Goal: Transaction & Acquisition: Purchase product/service

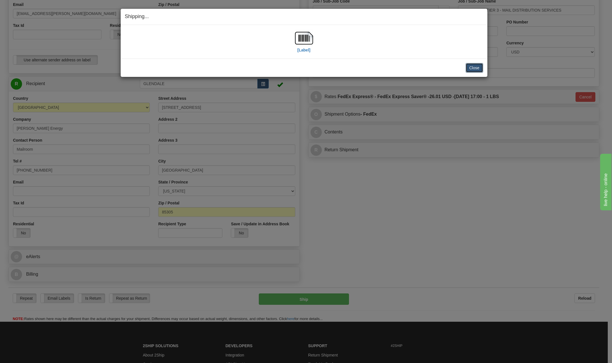
click at [476, 70] on button "Close" at bounding box center [474, 68] width 18 height 10
click at [474, 68] on button "Close" at bounding box center [474, 68] width 18 height 10
click at [472, 67] on button "Close" at bounding box center [474, 68] width 18 height 10
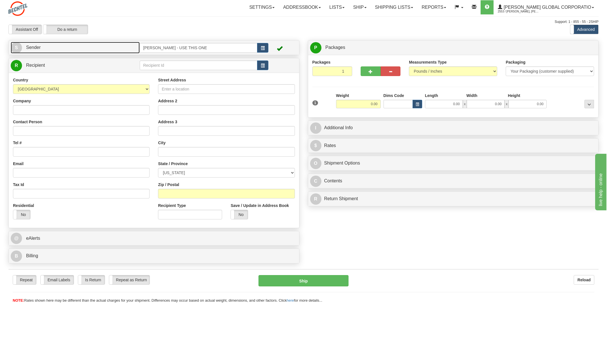
click at [16, 47] on span "S" at bounding box center [16, 47] width 11 height 11
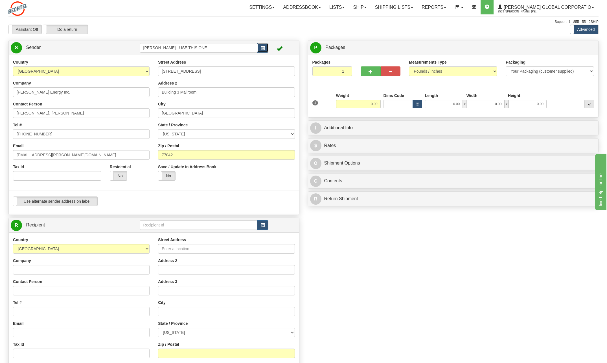
click at [263, 48] on span "button" at bounding box center [263, 48] width 4 height 4
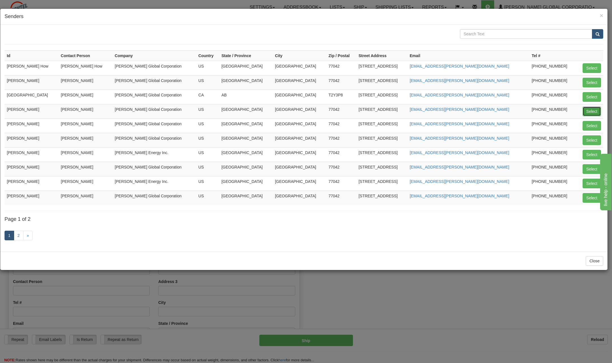
click at [590, 111] on button "Select" at bounding box center [591, 111] width 18 height 10
type input "[PERSON_NAME]"
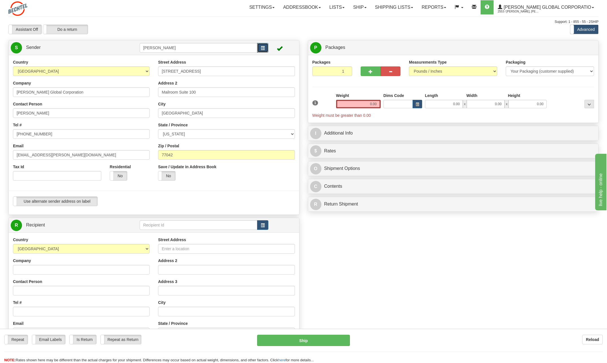
click at [264, 46] on span "button" at bounding box center [263, 48] width 4 height 4
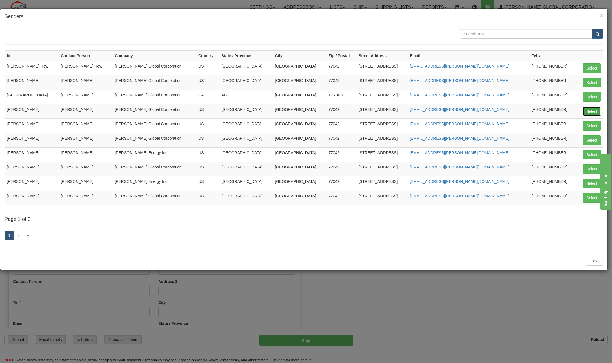
click at [590, 108] on button "Select" at bounding box center [591, 111] width 18 height 10
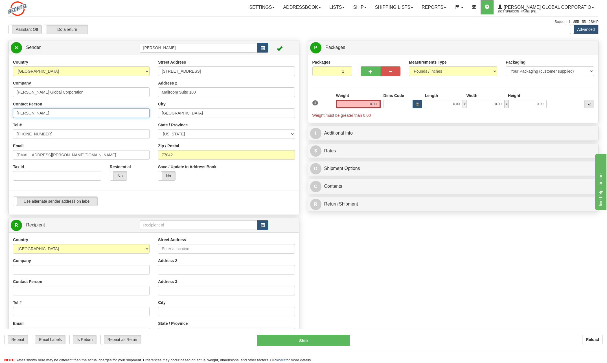
click at [59, 115] on input "[PERSON_NAME]" at bounding box center [81, 113] width 137 height 10
type input "C"
type input "Rick Skovan"
click at [55, 135] on input "[PHONE_NUMBER]" at bounding box center [81, 134] width 137 height 10
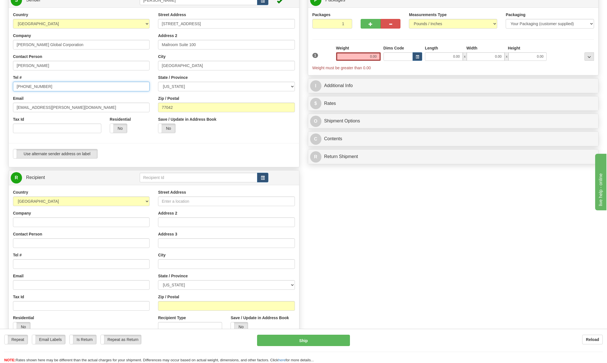
scroll to position [56, 0]
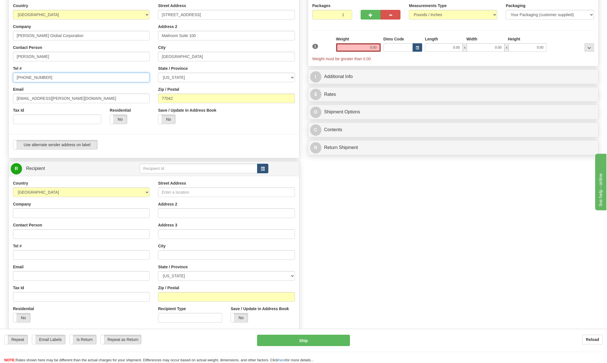
type input "[PHONE_NUMBER]"
drag, startPoint x: 34, startPoint y: 98, endPoint x: -1, endPoint y: 104, distance: 35.8
click at [0, 104] on html "Training Course Close Toggle navigation Settings Shipping Preferences New Sende…" at bounding box center [303, 125] width 607 height 363
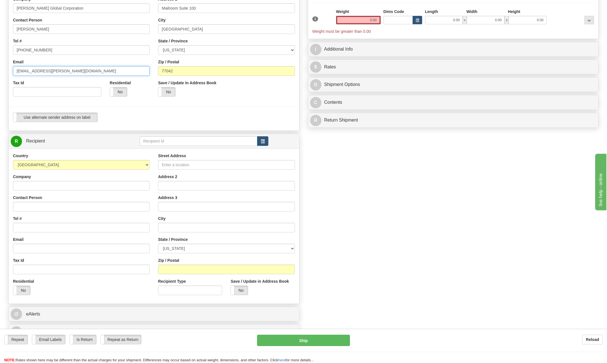
scroll to position [85, 0]
type input "[EMAIL_ADDRESS][PERSON_NAME][DOMAIN_NAME]"
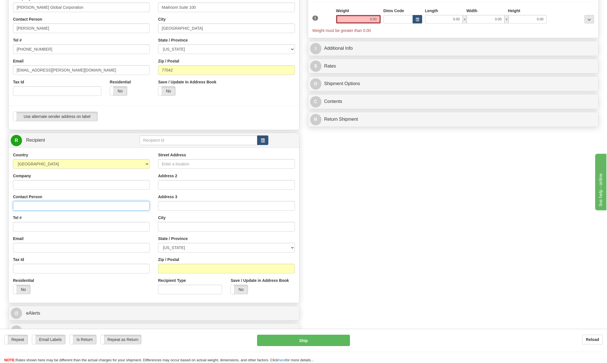
click at [28, 205] on input "Contact Person" at bounding box center [81, 206] width 137 height 10
type input "Edward Kurtz"
click at [43, 225] on input "Tel #" at bounding box center [81, 227] width 137 height 10
type input "[PHONE_NUMBER]"
click at [179, 164] on input "Street Address" at bounding box center [226, 164] width 137 height 10
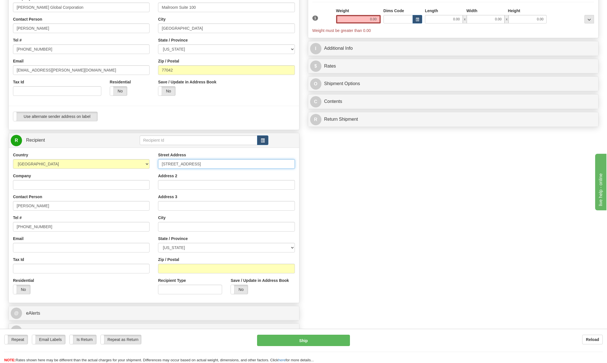
type input "14623 Golden Bough Lane"
click at [167, 229] on input "text" at bounding box center [226, 227] width 137 height 10
type input "Humble"
drag, startPoint x: 294, startPoint y: 246, endPoint x: 296, endPoint y: 243, distance: 3.3
click at [295, 245] on select "[US_STATE] [US_STATE] [US_STATE] [US_STATE] Armed Forces America Armed Forces E…" at bounding box center [226, 248] width 137 height 10
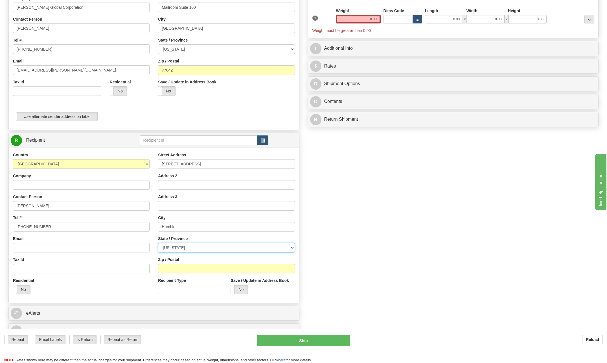
select select "[GEOGRAPHIC_DATA]"
click at [158, 243] on select "[US_STATE] [US_STATE] [US_STATE] [US_STATE] Armed Forces America Armed Forces E…" at bounding box center [226, 248] width 137 height 10
click at [178, 266] on input "Zip / Postal" at bounding box center [226, 268] width 137 height 10
type input "77396"
drag, startPoint x: 363, startPoint y: 18, endPoint x: 455, endPoint y: 17, distance: 92.6
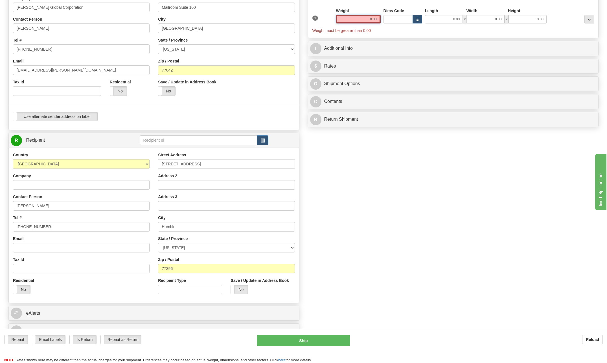
click at [455, 17] on div "1 Weight 0.00 Dims Code 0.00" at bounding box center [453, 20] width 285 height 25
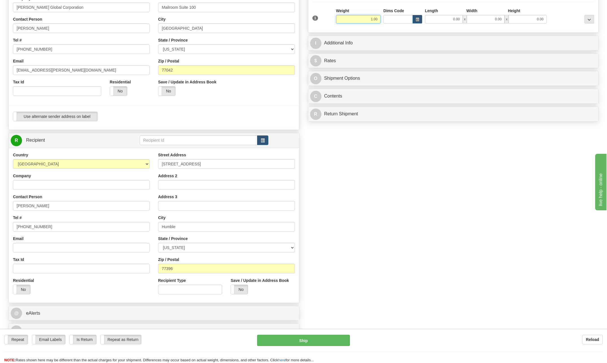
type input "1.00"
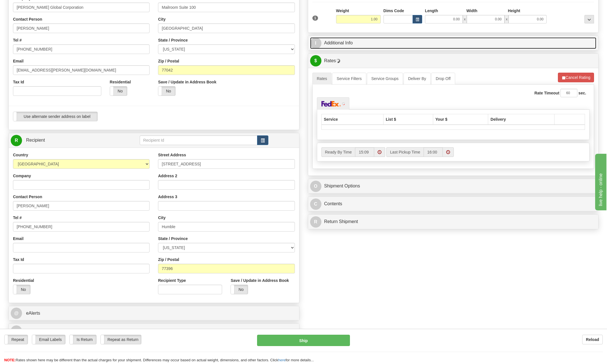
click at [319, 42] on span "I" at bounding box center [315, 43] width 11 height 11
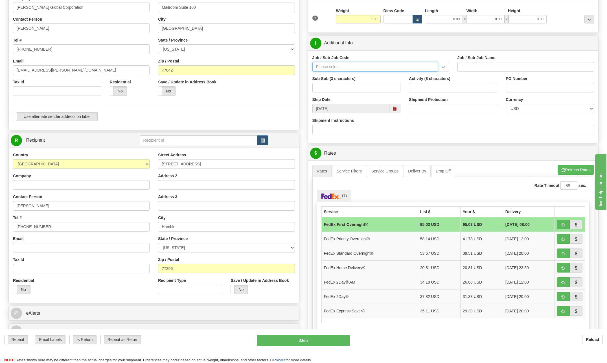
drag, startPoint x: 334, startPoint y: 66, endPoint x: 331, endPoint y: 71, distance: 5.5
click at [333, 73] on div "Job / Sub-Job Code" at bounding box center [380, 65] width 145 height 21
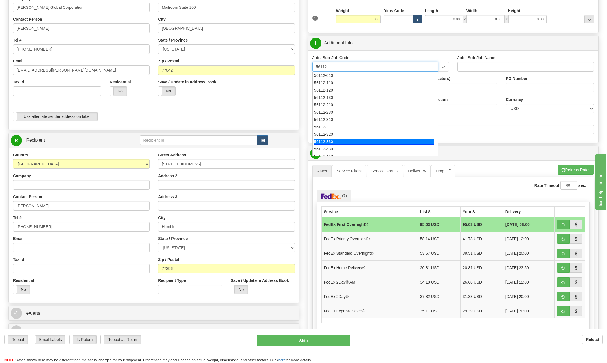
click at [337, 143] on div "56112-330" at bounding box center [374, 141] width 120 height 6
type input "56112-330"
type input "CITY WEST - TIER 3 - MAIL DISTRIBUTION SERVICES"
type input "56112-330"
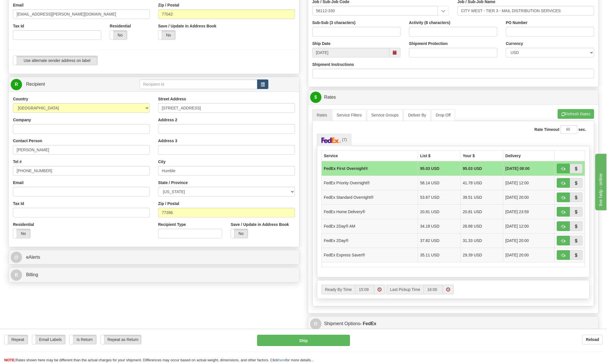
scroll to position [141, 0]
click at [365, 182] on td "FedEx Priority Overnight®" at bounding box center [370, 182] width 96 height 14
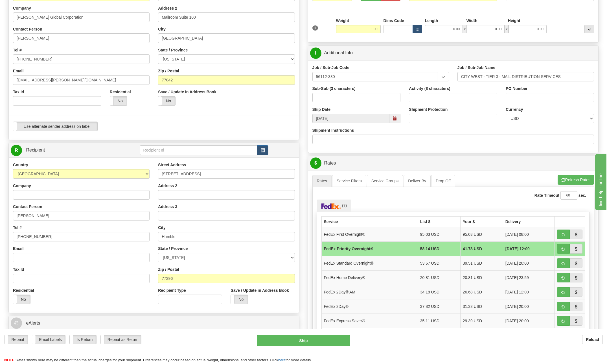
scroll to position [85, 0]
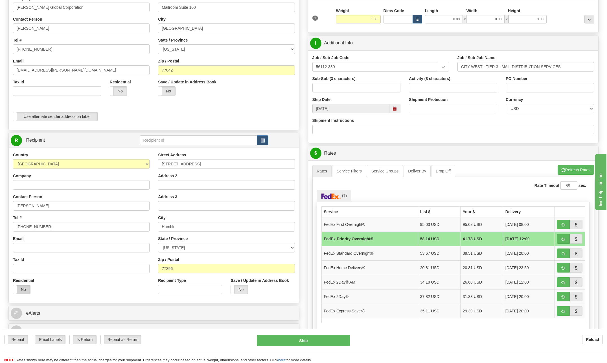
click at [24, 289] on label "No" at bounding box center [21, 289] width 17 height 9
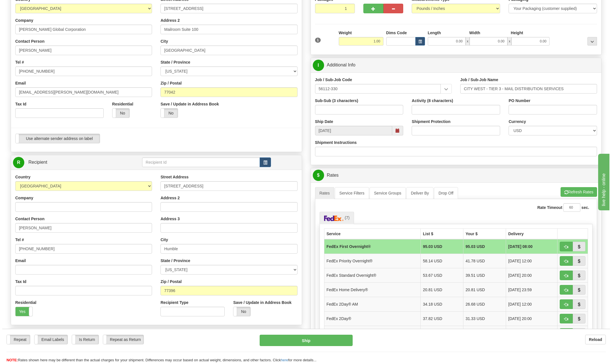
scroll to position [28, 0]
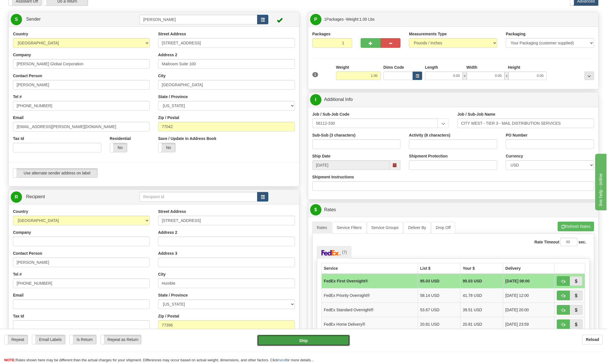
click at [319, 340] on button "Ship" at bounding box center [303, 339] width 93 height 11
type input "06"
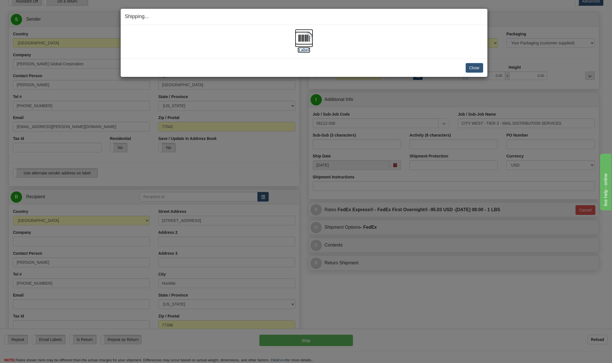
click at [305, 42] on img at bounding box center [304, 38] width 18 height 18
click at [478, 67] on button "Close" at bounding box center [474, 68] width 18 height 10
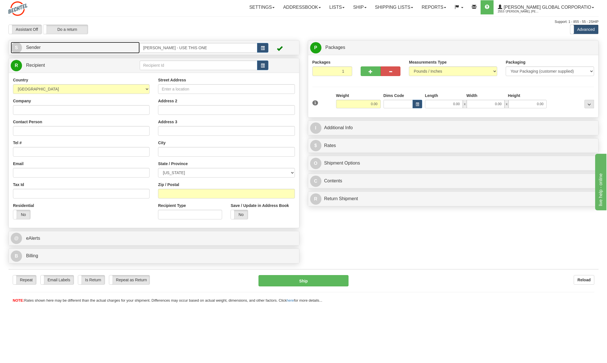
click at [22, 45] on link "S Sender" at bounding box center [75, 48] width 129 height 12
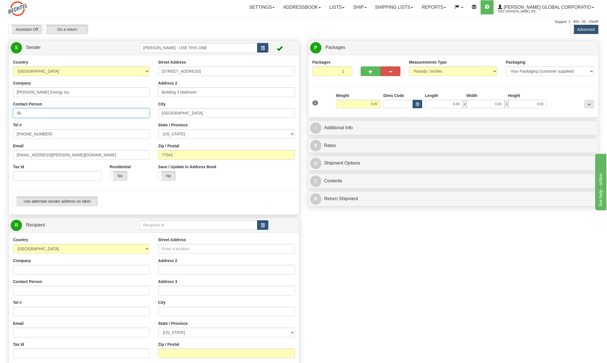
type input "S"
type input "T"
type input "Edward Kurtz"
click at [53, 134] on input "[PHONE_NUMBER]" at bounding box center [81, 134] width 137 height 10
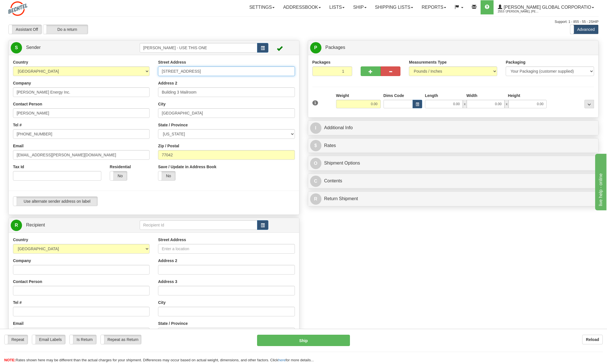
click at [214, 71] on input "[STREET_ADDRESS]" at bounding box center [226, 71] width 137 height 10
type input "2"
type input "14623 Golden Bough Lane"
click at [274, 90] on input "Building 3 Mailroom" at bounding box center [226, 92] width 137 height 10
click at [216, 94] on input "Building 3 Mailroom" at bounding box center [226, 92] width 137 height 10
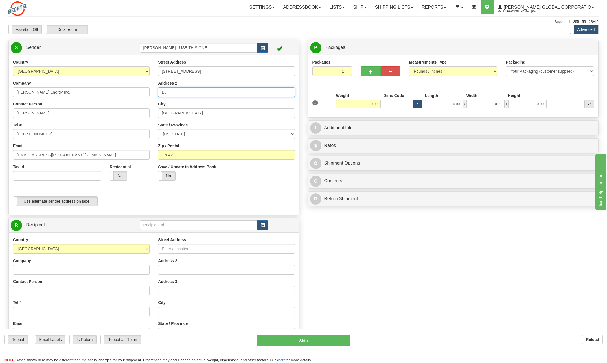
type input "B"
click at [196, 113] on input "[GEOGRAPHIC_DATA]" at bounding box center [226, 113] width 137 height 10
type input "H"
type input "Humble"
click at [280, 122] on div "State / Province ALABAMA ALASKA ARIZONA ARKANSAS Armed Forces America Armed For…" at bounding box center [226, 130] width 137 height 17
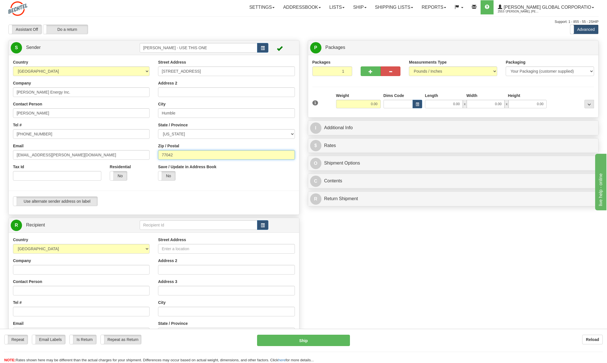
click at [179, 154] on input "77042" at bounding box center [226, 155] width 137 height 10
type input "7"
type input "77396"
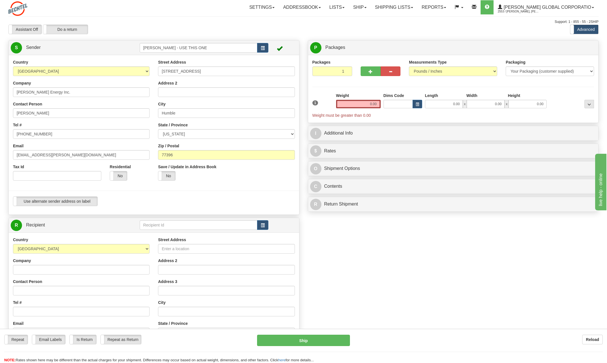
click at [267, 189] on div at bounding box center [154, 191] width 299 height 12
click at [55, 92] on input "[PERSON_NAME] Energy Inc." at bounding box center [81, 92] width 137 height 10
type input "B"
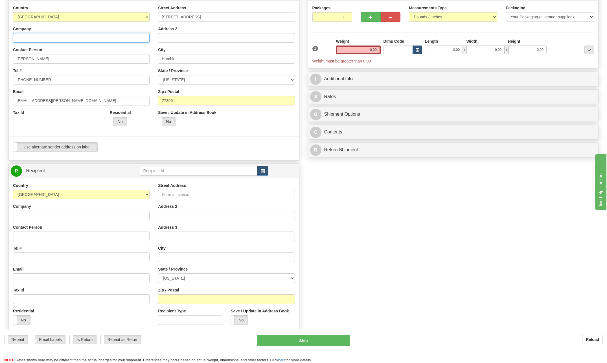
scroll to position [56, 0]
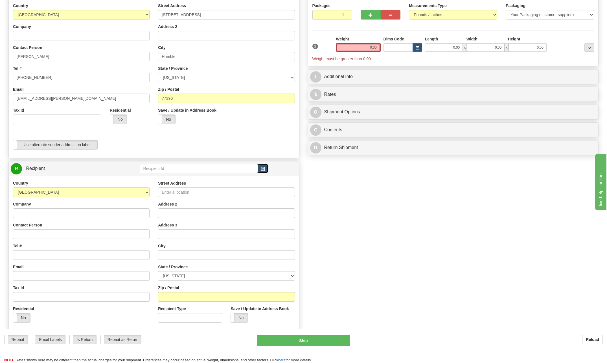
click at [267, 168] on button "button" at bounding box center [262, 168] width 11 height 10
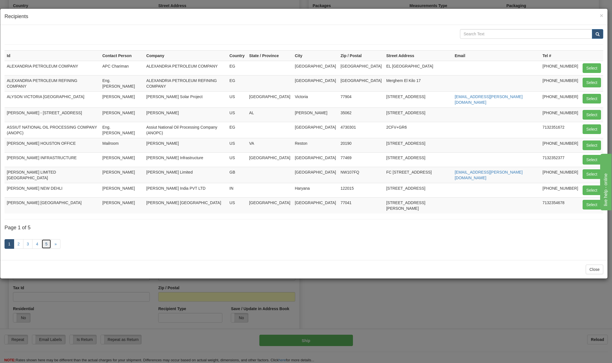
click at [47, 239] on link "5" at bounding box center [47, 244] width 10 height 10
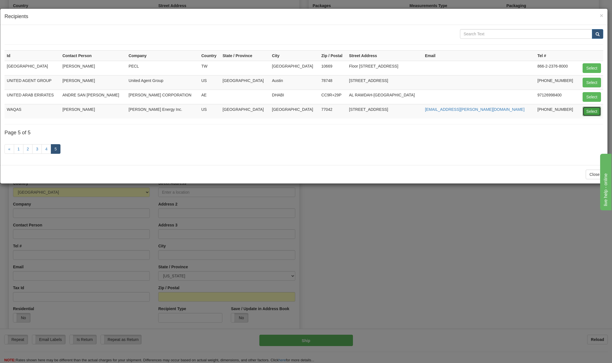
click at [590, 111] on button "Select" at bounding box center [591, 111] width 18 height 10
type input "WAQAS"
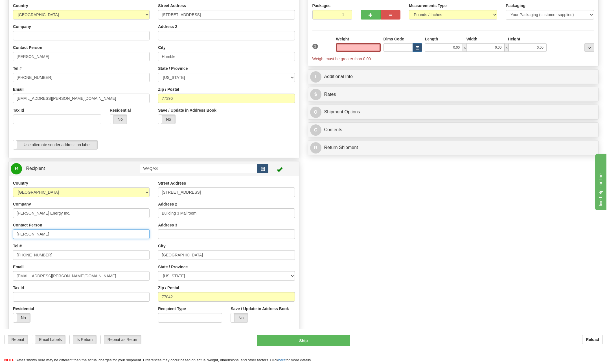
type input "0.00"
click at [48, 233] on input "Waqas Khurshid" at bounding box center [81, 234] width 137 height 10
type input "W"
type input "Rick Skovan"
click at [58, 256] on input "713-235-3232" at bounding box center [81, 255] width 137 height 10
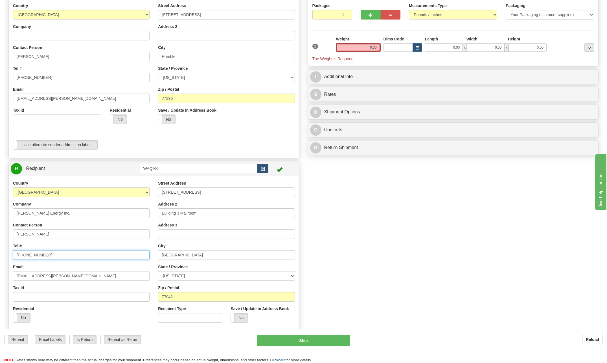
type input "[PHONE_NUMBER]"
drag, startPoint x: 33, startPoint y: 275, endPoint x: -1, endPoint y: 270, distance: 34.5
click at [0, 270] on html "Training Course Close Toggle navigation Settings Shipping Preferences New Sende…" at bounding box center [303, 125] width 607 height 363
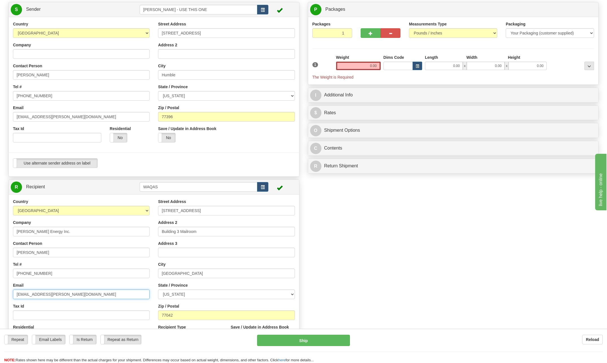
scroll to position [28, 0]
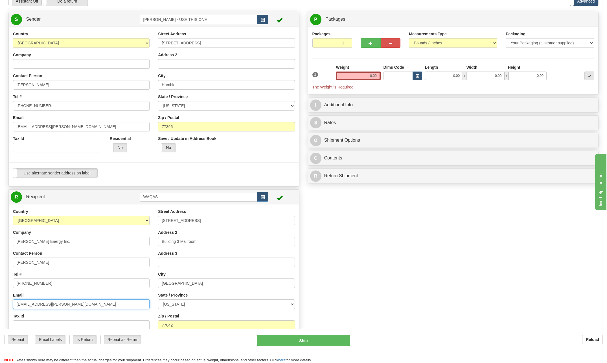
type input "[EMAIL_ADDRESS][PERSON_NAME][DOMAIN_NAME]"
drag, startPoint x: 369, startPoint y: 73, endPoint x: 411, endPoint y: 75, distance: 41.3
click at [410, 75] on div "1 Weight 0.00 Dims Code 0.00" at bounding box center [453, 76] width 285 height 25
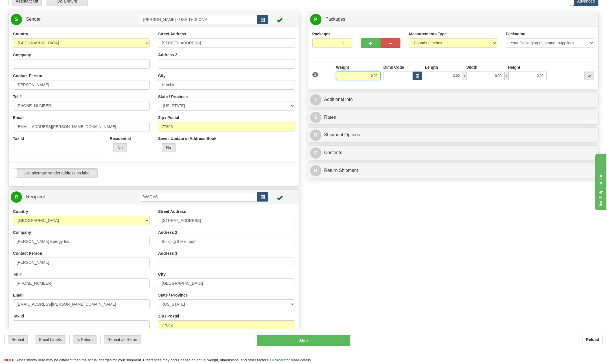
type input "6.00"
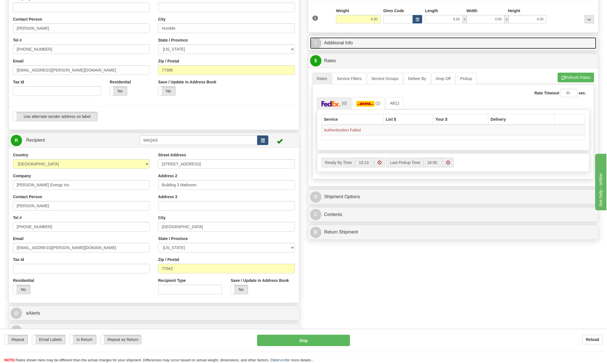
scroll to position [0, 0]
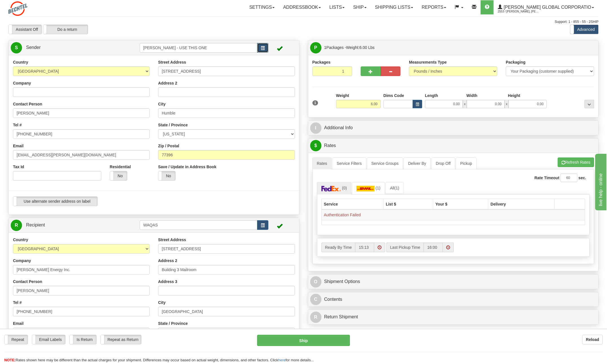
click at [265, 46] on button "button" at bounding box center [262, 48] width 11 height 10
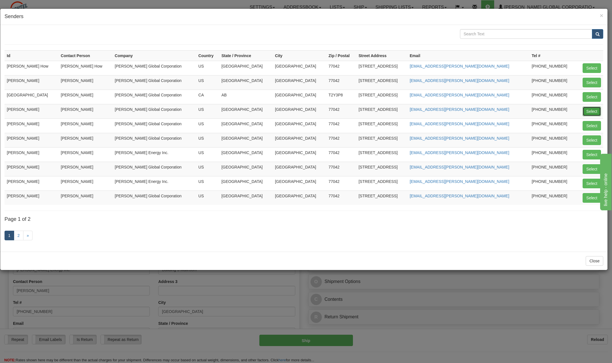
click at [592, 112] on button "Select" at bounding box center [591, 111] width 18 height 10
type input "[PERSON_NAME]"
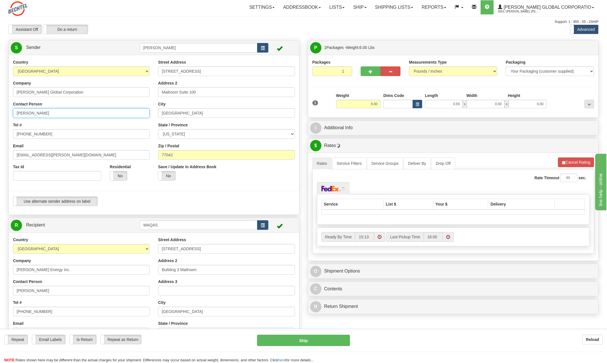
click at [60, 116] on input "[PERSON_NAME]" at bounding box center [81, 113] width 137 height 10
type input "C"
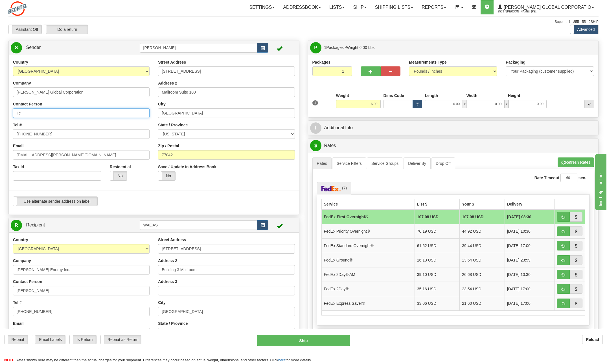
type input "T"
type input "Edward Kurtz"
click at [50, 135] on input "[PHONE_NUMBER]" at bounding box center [81, 134] width 137 height 10
type input "[PHONE_NUMBER]"
click at [86, 121] on div "Country AFGHANISTAN ALAND ISLANDS ALBANIA ALGERIA AMERICAN SAMOA ANDORRA ANGOLA…" at bounding box center [81, 121] width 145 height 125
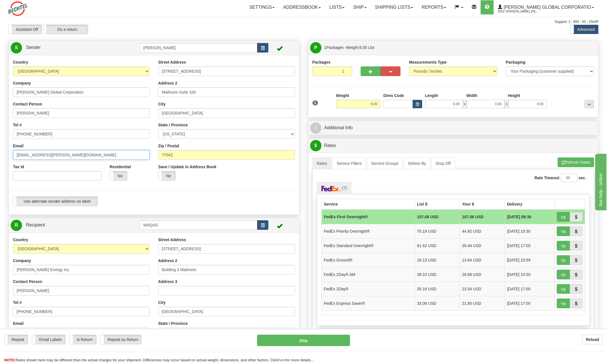
drag, startPoint x: 33, startPoint y: 153, endPoint x: -1, endPoint y: 162, distance: 35.2
click at [0, 162] on html "Training Course Close Toggle navigation Settings Shipping Preferences New Sende…" at bounding box center [303, 181] width 607 height 363
type input "[EMAIL_ADDRESS][PERSON_NAME][DOMAIN_NAME]"
click at [196, 69] on input "[STREET_ADDRESS]" at bounding box center [226, 71] width 137 height 10
type input "2"
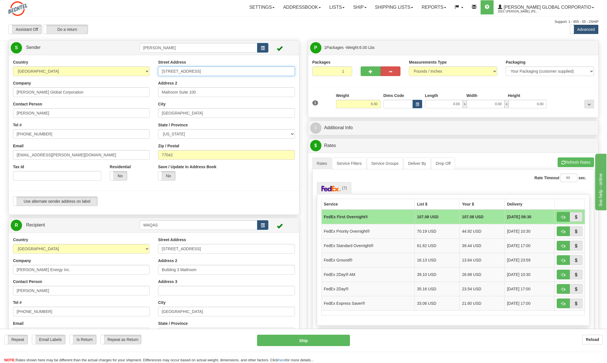
type input "14623 Golden Bough Lane"
drag, startPoint x: 191, startPoint y: 116, endPoint x: 187, endPoint y: 113, distance: 4.9
click at [191, 116] on input "[GEOGRAPHIC_DATA]" at bounding box center [226, 113] width 137 height 10
click at [183, 112] on input "[GEOGRAPHIC_DATA]" at bounding box center [226, 113] width 137 height 10
type input "H"
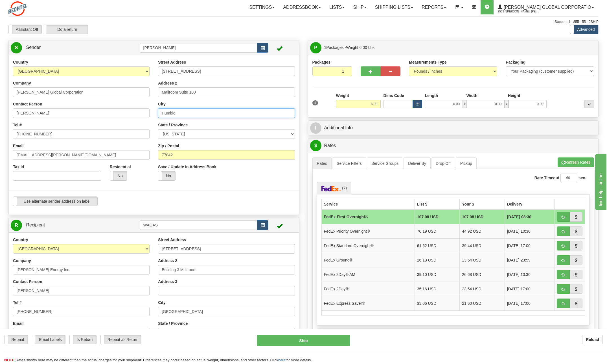
type input "Humble"
click at [273, 119] on div "Street Address 14623 Golden Bough Lane Address 2 Mailroom Suite 100 City Humble…" at bounding box center [226, 121] width 145 height 125
click at [179, 154] on input "77042" at bounding box center [226, 155] width 137 height 10
type input "7"
type input "77396"
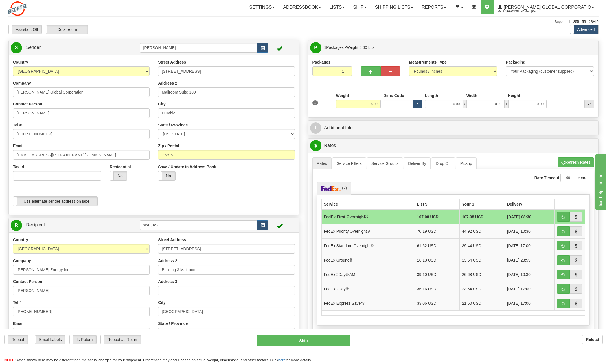
click at [272, 173] on div "Save / Update in Address Book Yes No" at bounding box center [226, 174] width 145 height 21
click at [202, 93] on input "Mailroom Suite 100" at bounding box center [226, 92] width 137 height 10
type input "M"
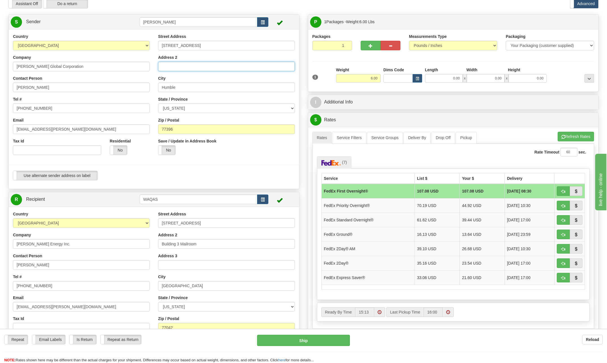
scroll to position [56, 0]
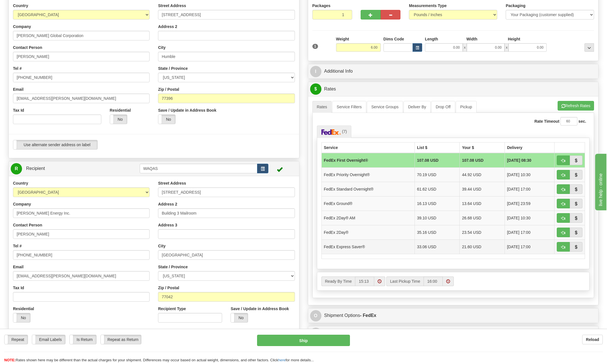
click at [349, 246] on td "FedEx Express Saver®" at bounding box center [368, 246] width 93 height 14
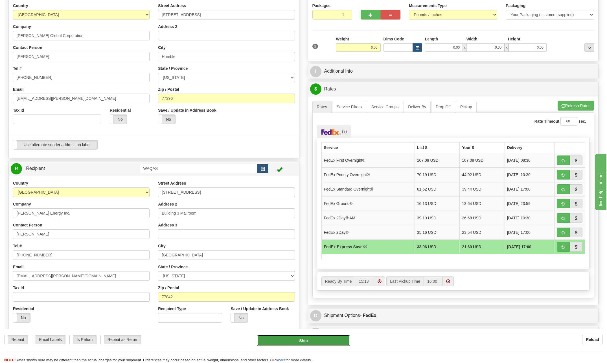
click at [328, 340] on button "Ship" at bounding box center [303, 339] width 93 height 11
type input "20"
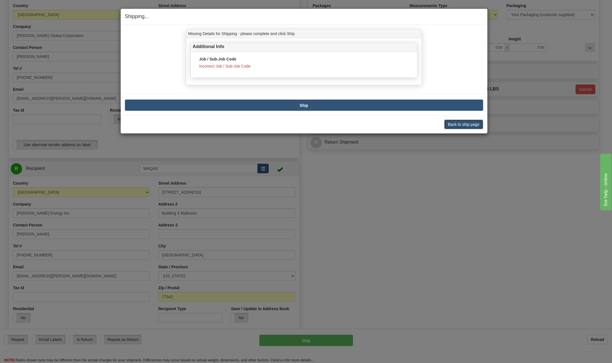
click at [471, 124] on button "Back to ship page" at bounding box center [463, 124] width 39 height 10
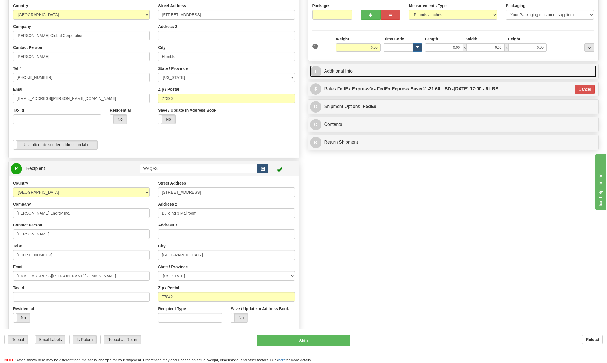
click at [318, 70] on span "I" at bounding box center [315, 71] width 11 height 11
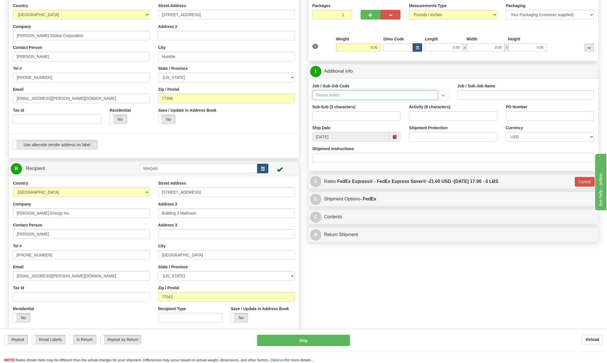
drag, startPoint x: 335, startPoint y: 95, endPoint x: 324, endPoint y: 90, distance: 12.3
click at [337, 97] on input "Job / Sub-Job Code" at bounding box center [376, 95] width 126 height 10
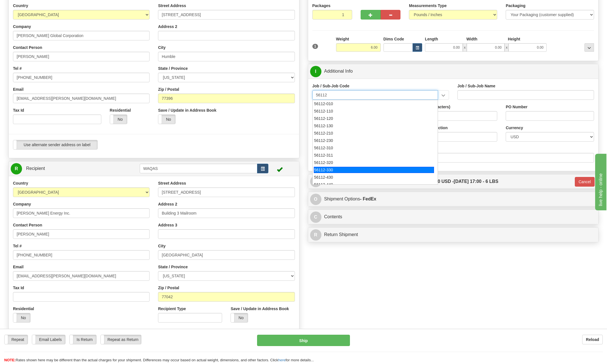
click at [339, 170] on div "56112-330" at bounding box center [374, 170] width 120 height 6
type input "56112-330"
type input "CITY WEST - TIER 3 - MAIL DISTRIBUTION SERVICES"
type input "56112-330"
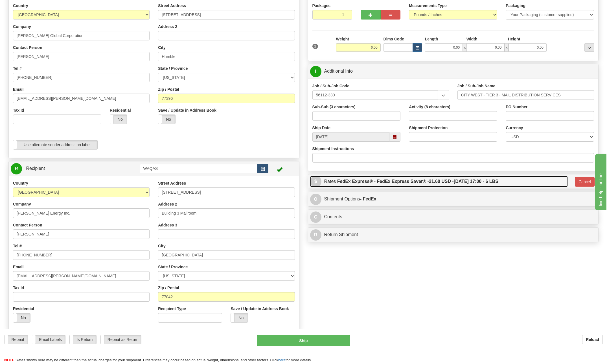
click at [319, 181] on span "$" at bounding box center [315, 181] width 11 height 11
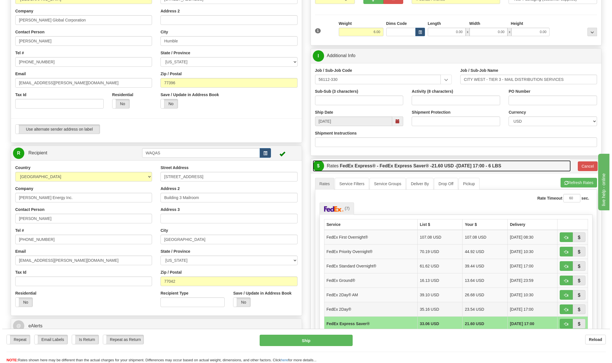
scroll to position [85, 0]
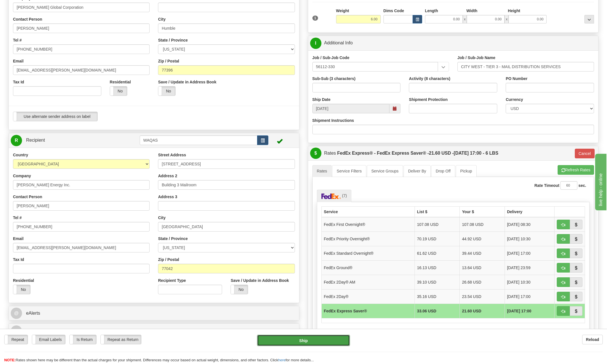
click at [337, 340] on button "Ship" at bounding box center [303, 339] width 93 height 11
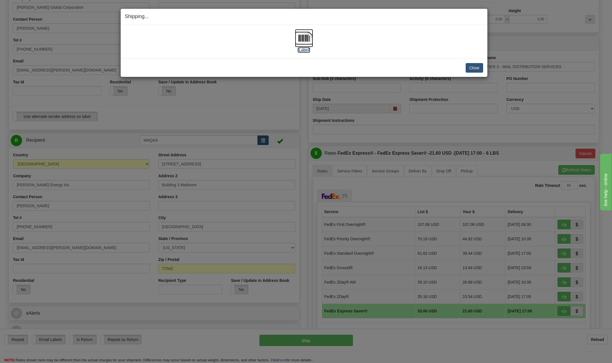
click at [307, 36] on img at bounding box center [304, 38] width 18 height 18
click at [469, 69] on button "Close" at bounding box center [474, 68] width 18 height 10
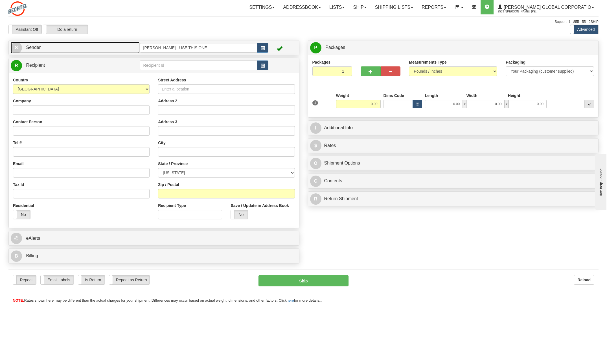
click at [14, 45] on span "S" at bounding box center [16, 47] width 11 height 11
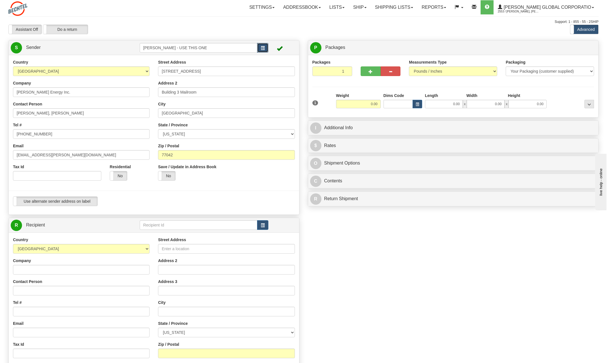
click at [265, 47] on span "button" at bounding box center [263, 48] width 4 height 4
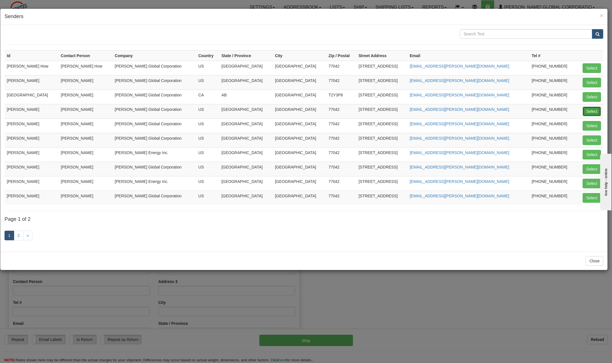
click at [592, 110] on button "Select" at bounding box center [591, 111] width 18 height 10
type input "[PERSON_NAME]"
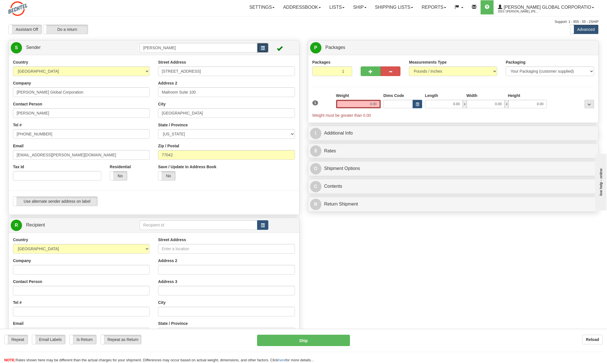
click at [262, 51] on button "button" at bounding box center [262, 48] width 11 height 10
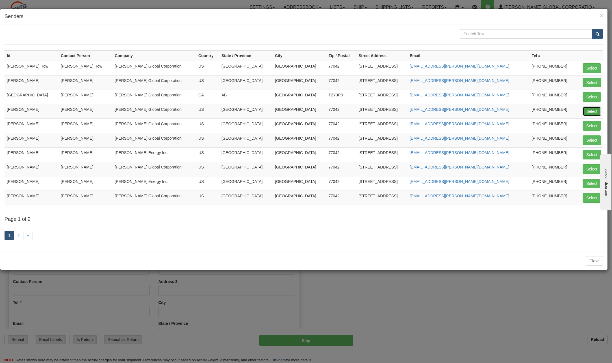
click at [588, 113] on button "Select" at bounding box center [591, 111] width 18 height 10
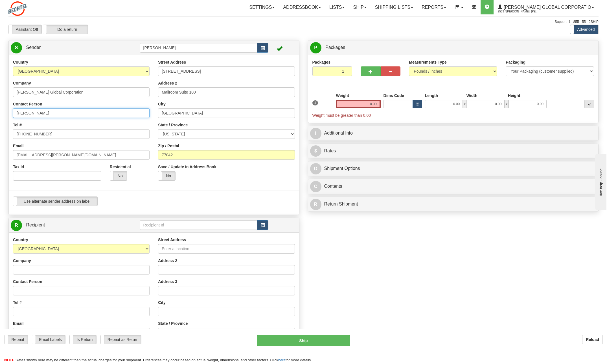
click at [60, 113] on input "[PERSON_NAME]" at bounding box center [81, 113] width 137 height 10
type input "C"
type input "[PERSON_NAME]"
click at [48, 137] on input "[PHONE_NUMBER]" at bounding box center [81, 134] width 137 height 10
type input "[PHONE_NUMBER]"
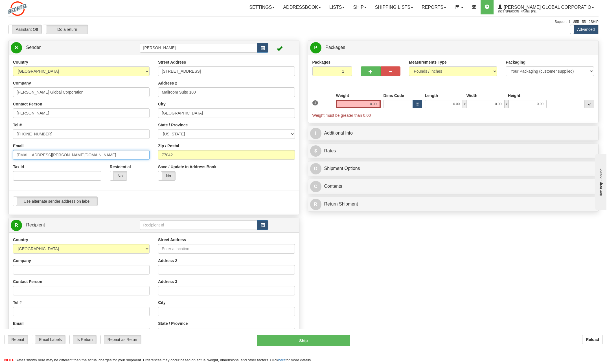
drag, startPoint x: 34, startPoint y: 154, endPoint x: -1, endPoint y: 144, distance: 36.7
click at [0, 144] on html "Training Course Close Toggle navigation Settings Shipping Preferences New Sende…" at bounding box center [303, 181] width 607 height 363
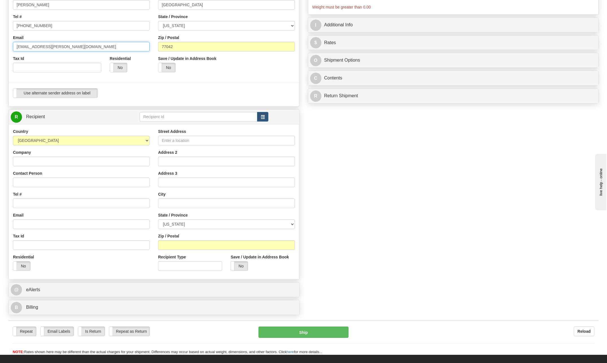
scroll to position [113, 0]
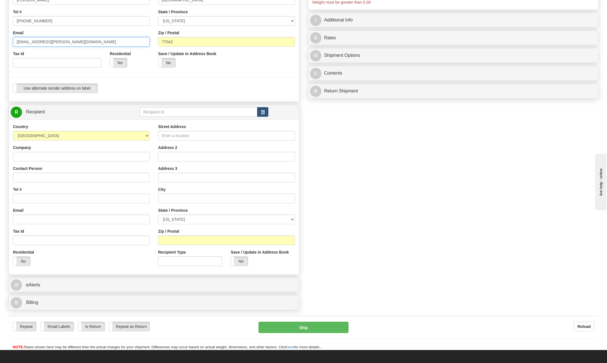
type input "[EMAIL_ADDRESS][PERSON_NAME][DOMAIN_NAME]"
click at [58, 153] on input "Company" at bounding box center [81, 157] width 137 height 10
type input "Bank of America"
click at [123, 146] on div "Company Bank of America" at bounding box center [81, 153] width 137 height 17
click at [30, 176] on input "Contact Person" at bounding box center [81, 178] width 137 height 10
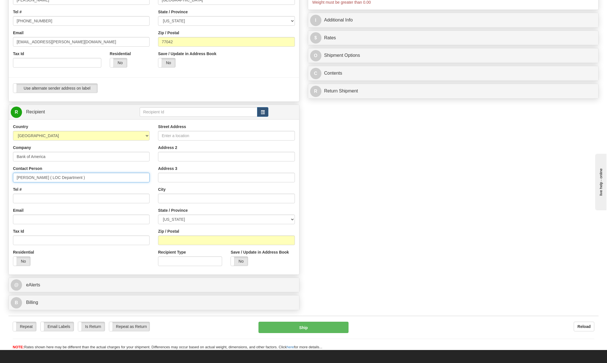
type input "[PERSON_NAME] ( LOC Department )"
click at [30, 195] on input "Tel #" at bounding box center [81, 198] width 137 height 10
type input "[PHONE_NUMBER]"
click at [180, 132] on input "Street Address" at bounding box center [226, 136] width 137 height 10
type input "[STREET_ADDRESS]"
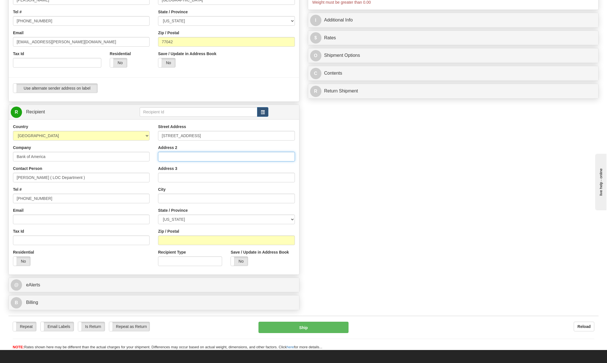
click at [179, 156] on input "Address 2" at bounding box center [226, 157] width 137 height 10
type input "14th Floor"
click at [181, 198] on input "text" at bounding box center [226, 198] width 137 height 10
type input "[GEOGRAPHIC_DATA]"
click at [293, 217] on select "[US_STATE] [US_STATE] [US_STATE] [US_STATE] Armed Forces America Armed Forces E…" at bounding box center [226, 219] width 137 height 10
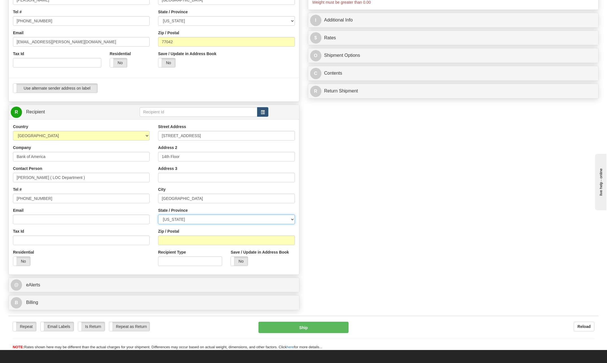
select select "CA"
click at [158, 214] on select "[US_STATE] [US_STATE] [US_STATE] [US_STATE] Armed Forces America Armed Forces E…" at bounding box center [226, 219] width 137 height 10
click at [178, 237] on input "Zip / Postal" at bounding box center [226, 240] width 137 height 10
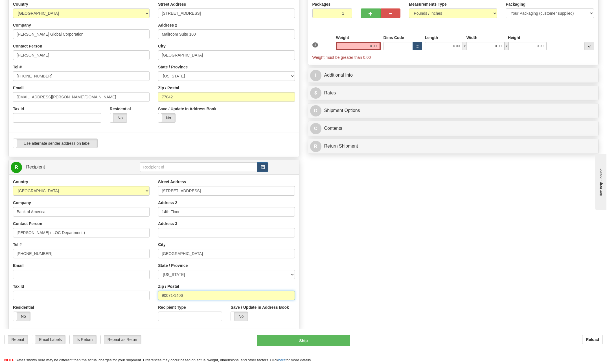
scroll to position [56, 0]
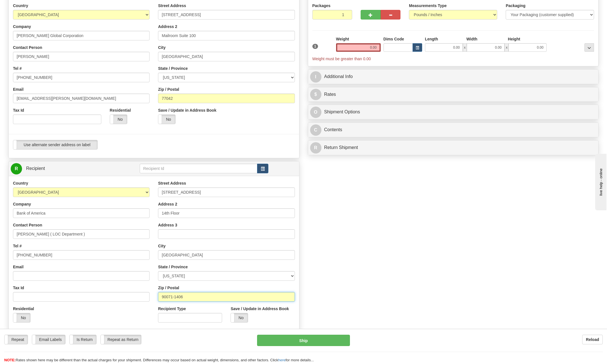
type input "90071-1406"
drag, startPoint x: 367, startPoint y: 48, endPoint x: 438, endPoint y: 43, distance: 70.8
click at [436, 44] on div "1 Weight 0.00 Dims Code 0.00" at bounding box center [453, 48] width 285 height 25
type input "0"
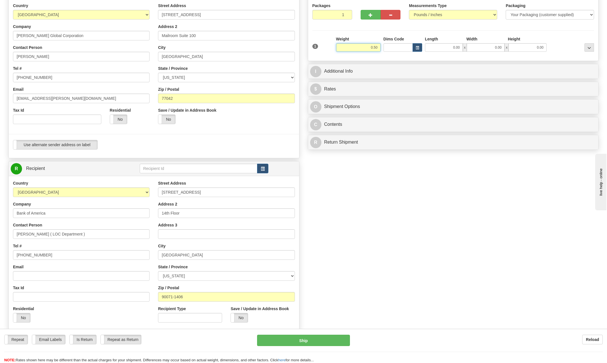
type input "0.50"
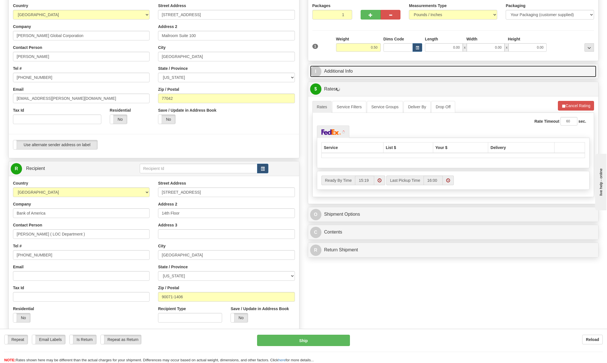
click at [313, 68] on span "I" at bounding box center [315, 71] width 11 height 11
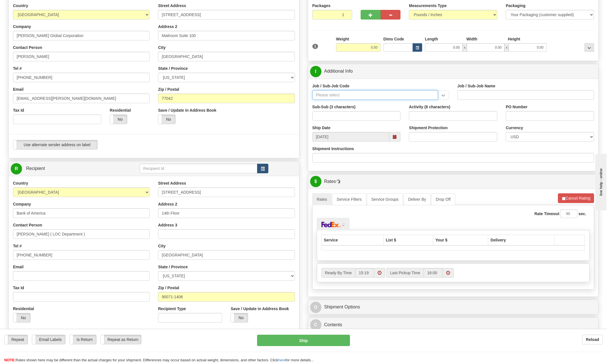
click at [333, 96] on input "Job / Sub-Job Code" at bounding box center [376, 95] width 126 height 10
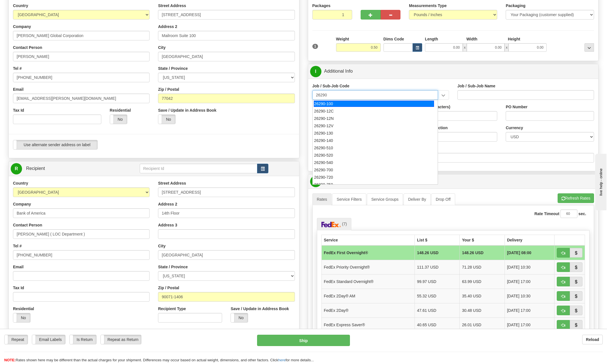
click at [333, 104] on div "26290-100" at bounding box center [374, 104] width 120 height 6
type input "26290-100"
type input "[DATE] LIQUEFACTION STAGE 3 EPC - [GEOGRAPHIC_DATA]"
type input "26290-100"
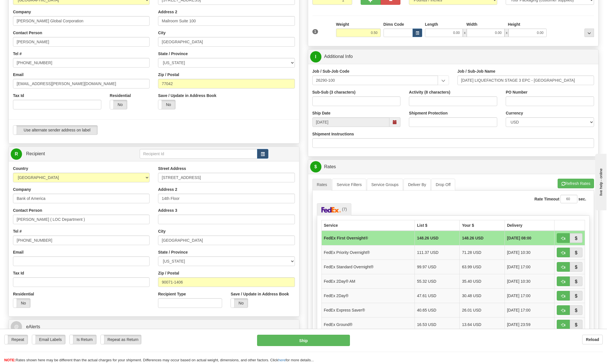
scroll to position [113, 0]
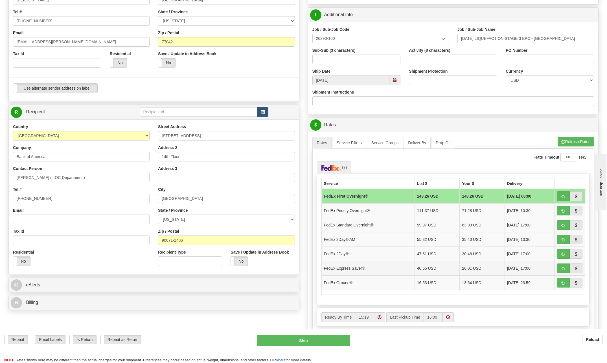
click at [358, 268] on td "FedEx Express Saver®" at bounding box center [368, 268] width 93 height 14
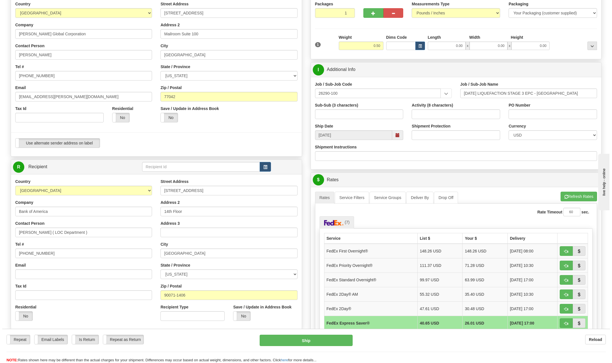
scroll to position [56, 0]
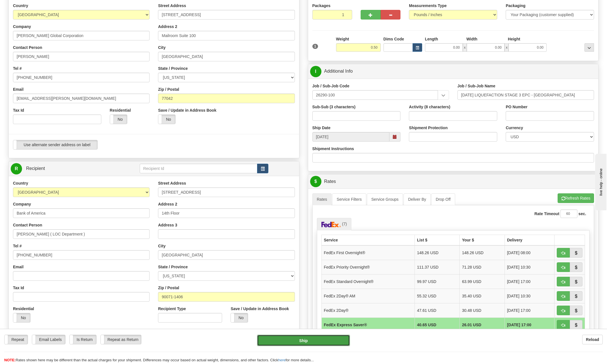
click at [310, 338] on button "Ship" at bounding box center [303, 339] width 93 height 11
type input "20"
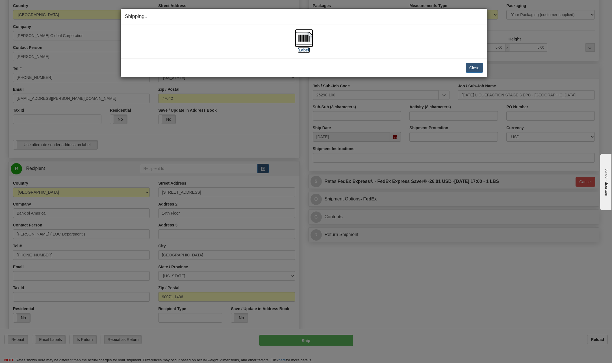
click at [301, 37] on img at bounding box center [304, 38] width 18 height 18
